Goal: Register for event/course

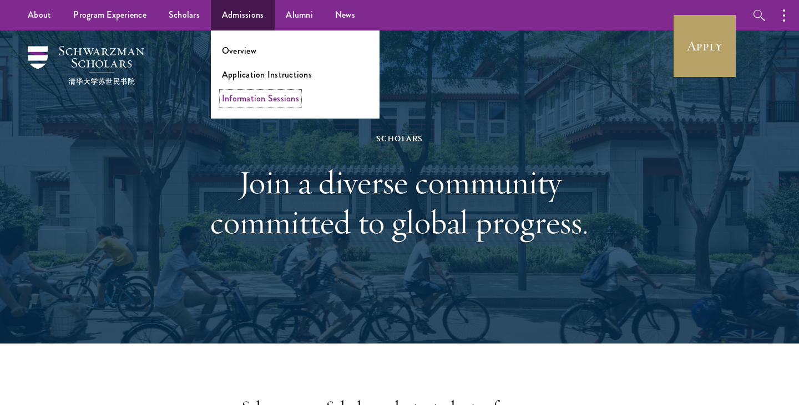
click at [251, 97] on link "Information Sessions" at bounding box center [260, 98] width 77 height 13
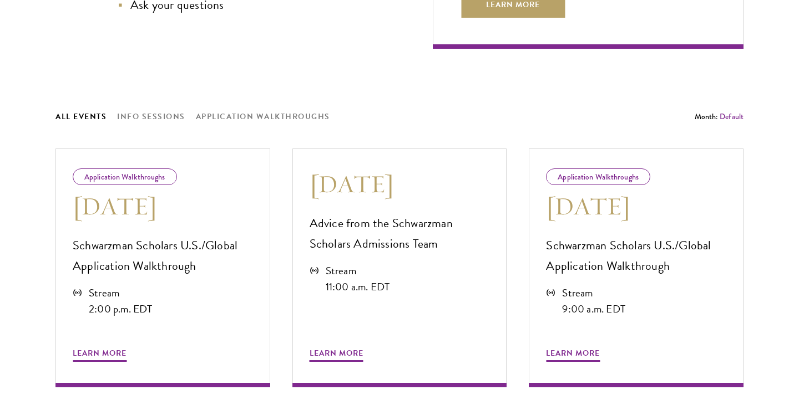
scroll to position [499, 0]
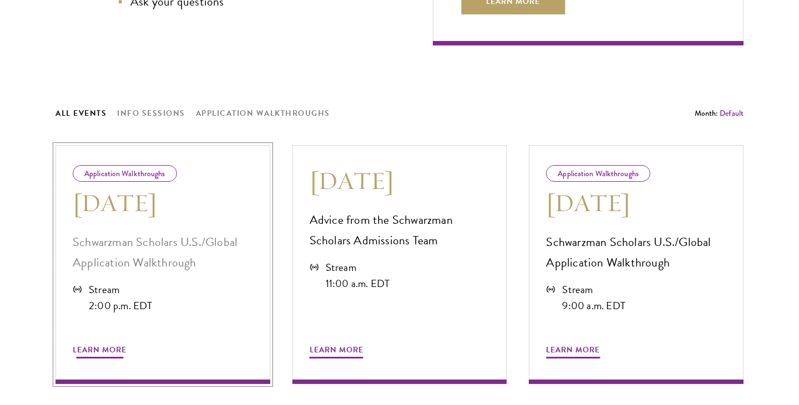
click at [121, 301] on div "2:00 p.m. EDT" at bounding box center [121, 306] width 64 height 16
